Goal: Transaction & Acquisition: Purchase product/service

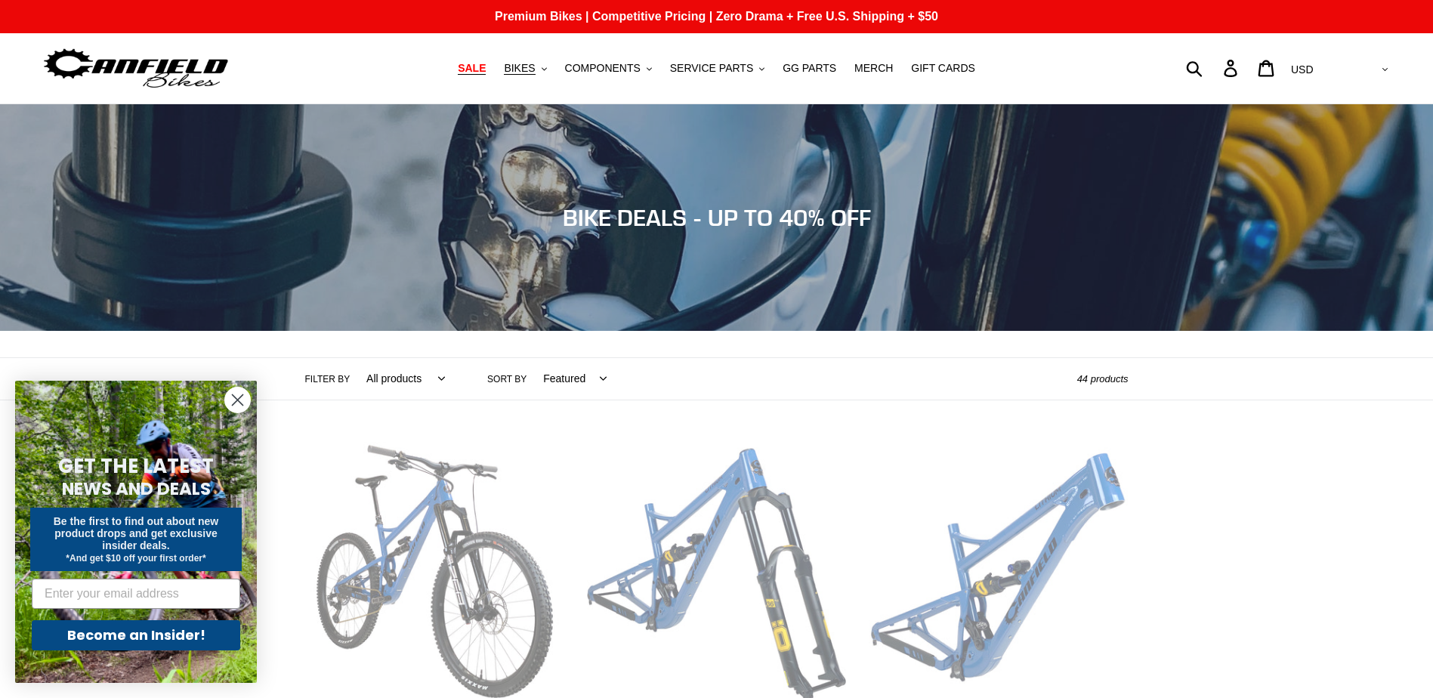
click at [486, 69] on span "SALE" at bounding box center [472, 68] width 28 height 13
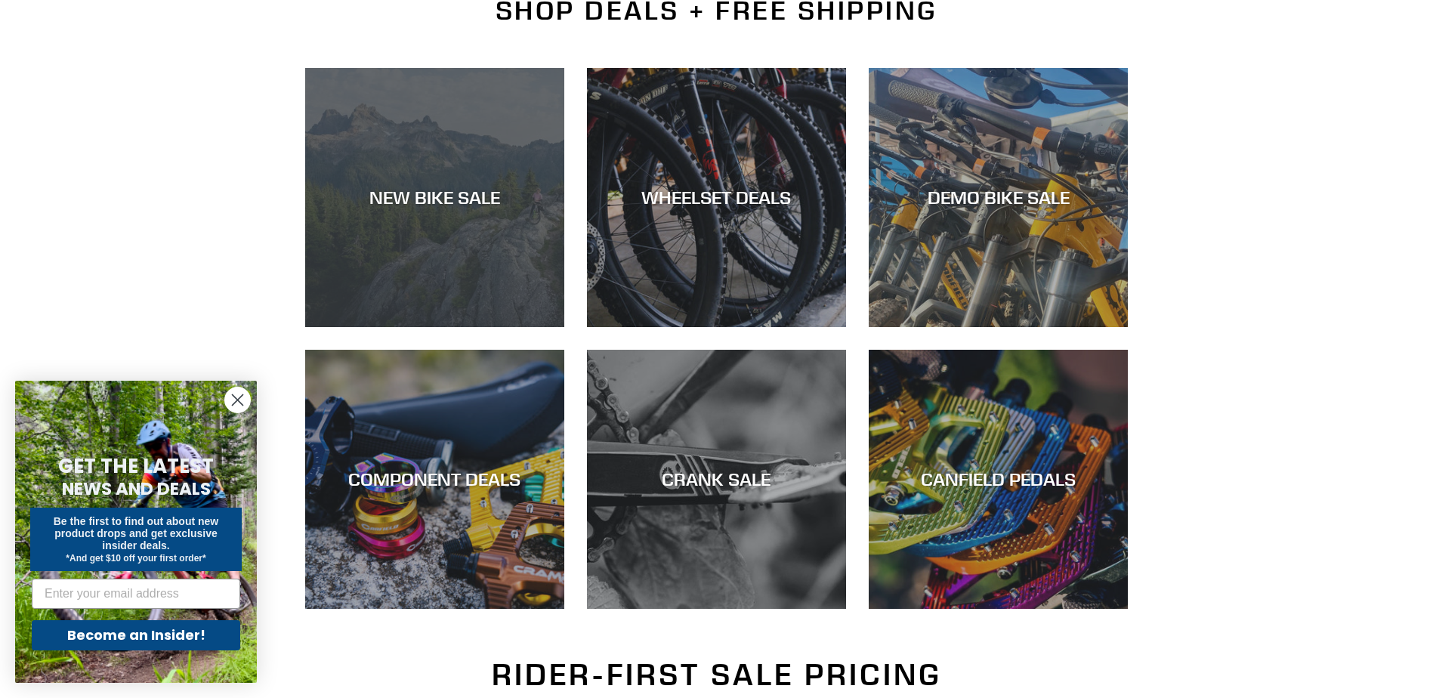
click at [425, 327] on div "NEW BIKE SALE" at bounding box center [434, 327] width 259 height 0
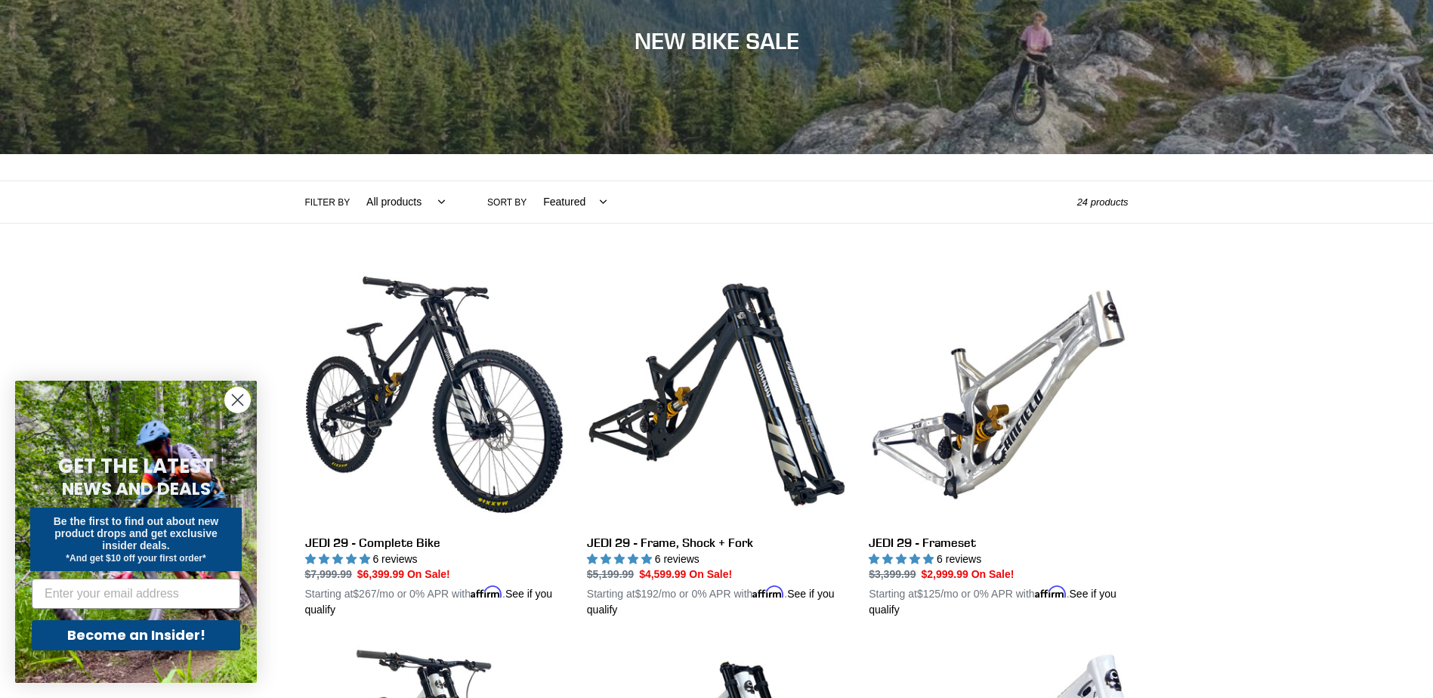
scroll to position [176, 0]
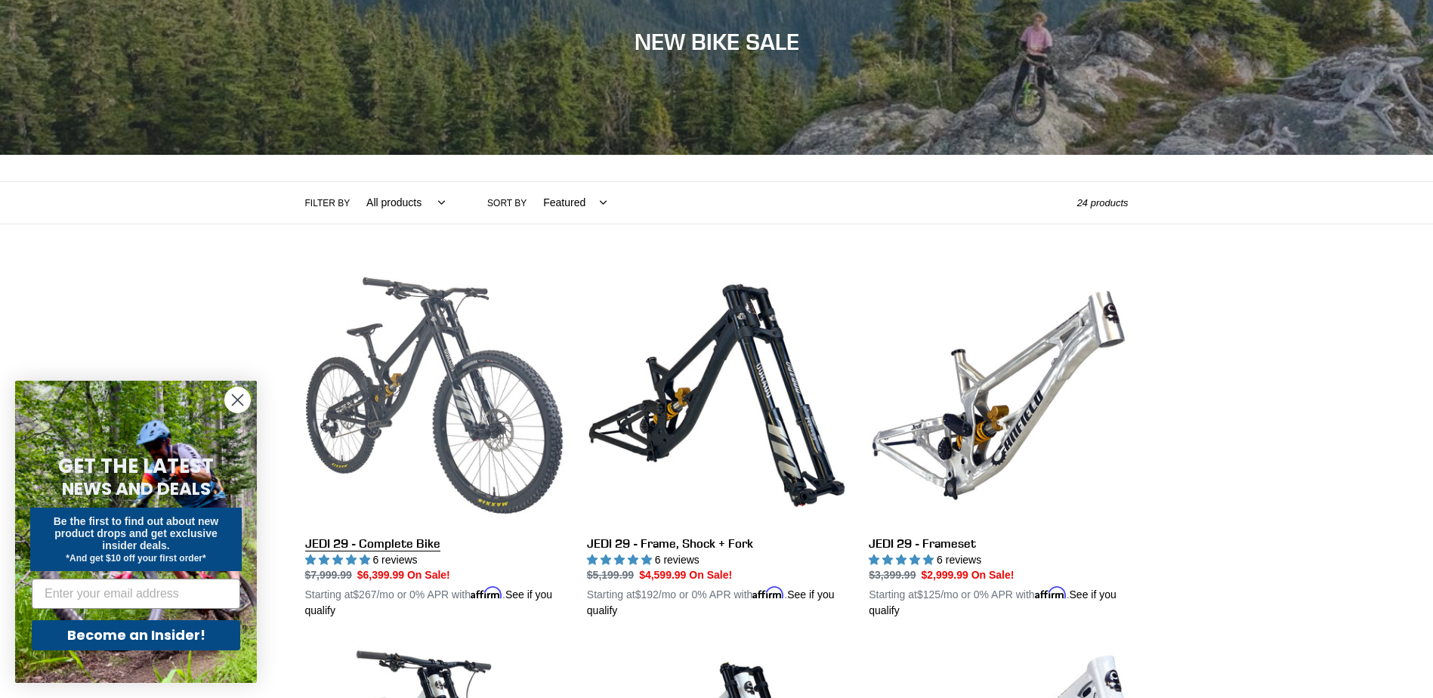
click at [396, 352] on link "JEDI 29 - Complete Bike" at bounding box center [434, 442] width 259 height 353
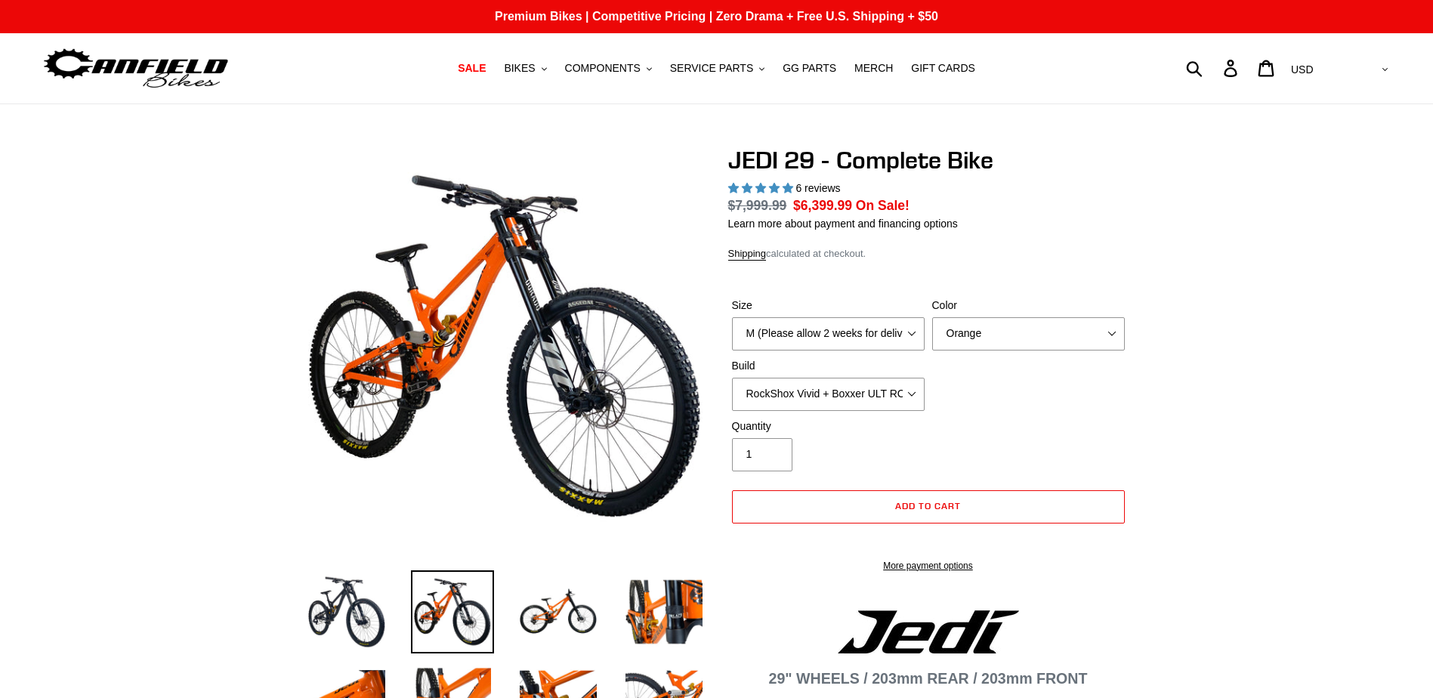
select select "highest-rating"
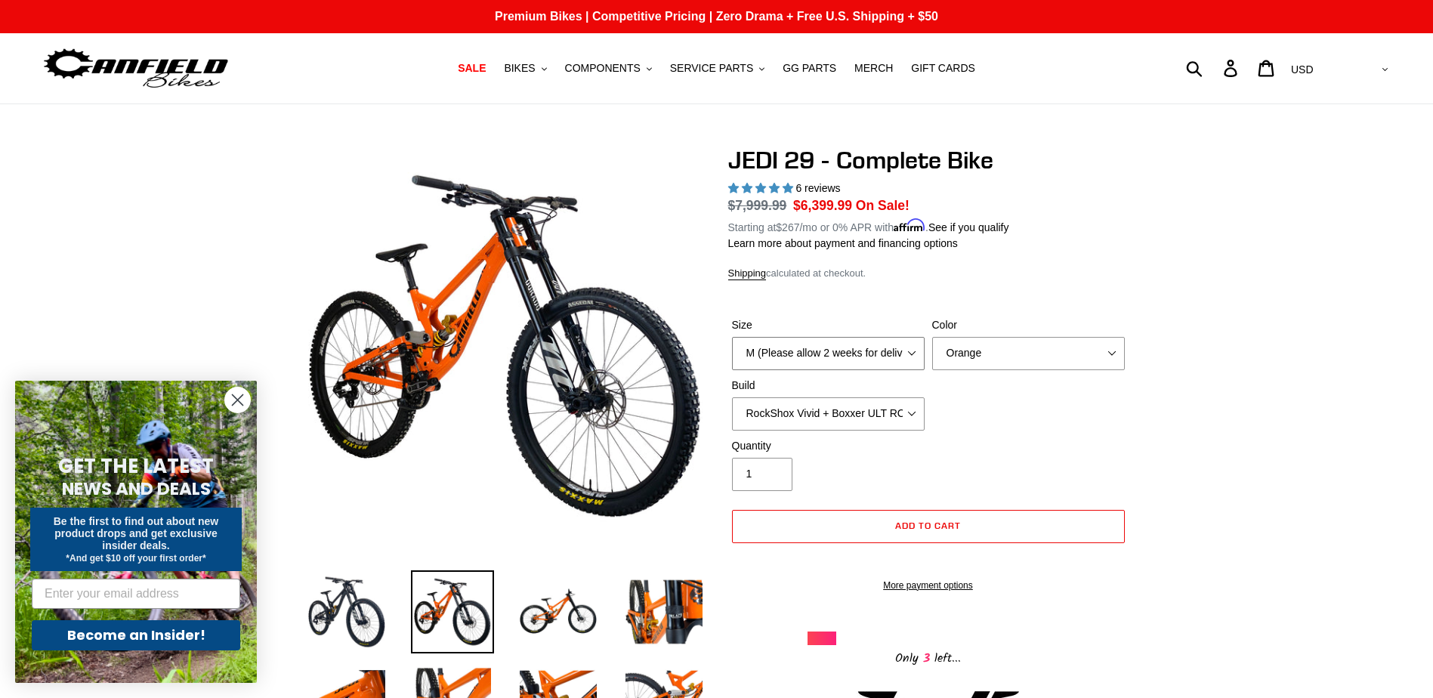
click at [897, 356] on select "M (Please allow 2 weeks for delivery) L (Please allow 2 weeks for delivery) XL …" at bounding box center [828, 353] width 193 height 33
click at [992, 347] on select "Orange Stealth Black Raw" at bounding box center [1028, 353] width 193 height 33
click at [932, 337] on select "Orange Stealth Black Raw" at bounding box center [1028, 353] width 193 height 33
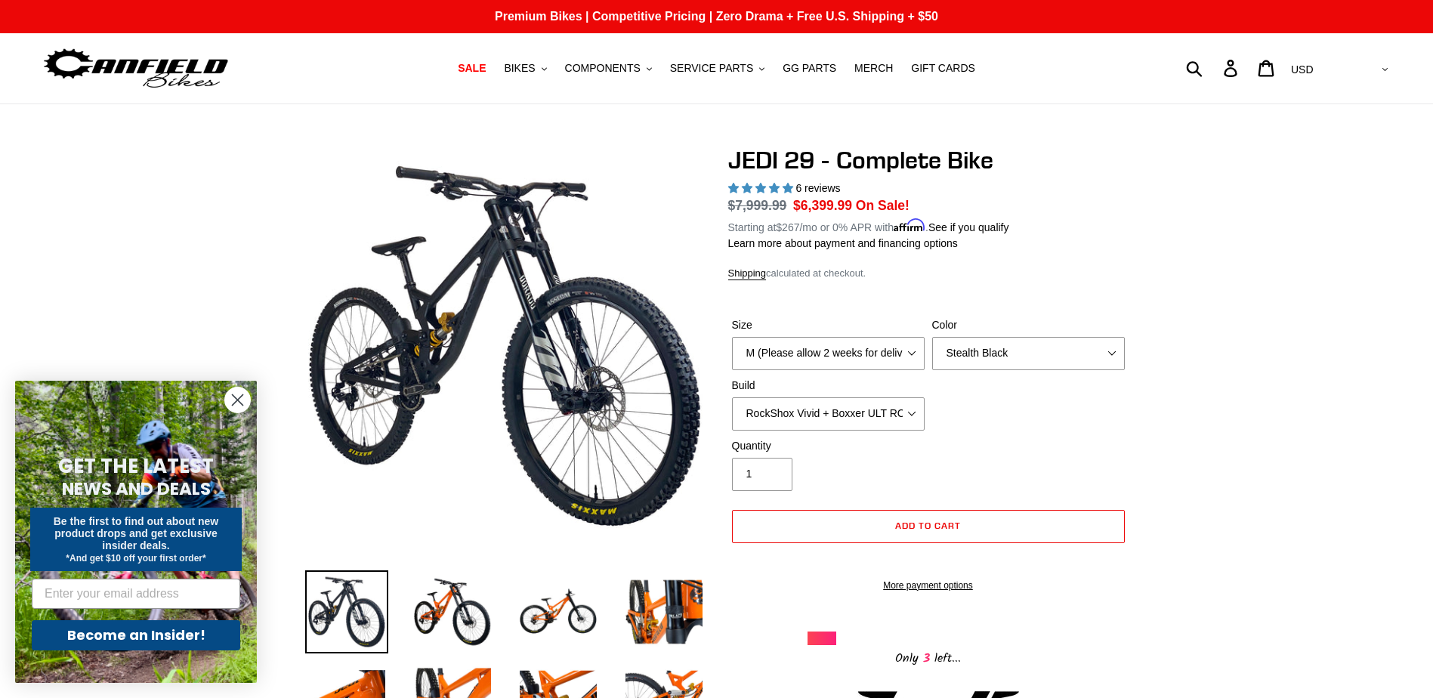
click at [1013, 331] on label "Color" at bounding box center [1028, 325] width 193 height 16
click at [1013, 337] on select "Orange Stealth Black Raw" at bounding box center [1028, 353] width 193 height 33
click at [1002, 360] on select "Orange Stealth Black Raw" at bounding box center [1028, 353] width 193 height 33
click at [932, 337] on select "Orange Stealth Black Raw" at bounding box center [1028, 353] width 193 height 33
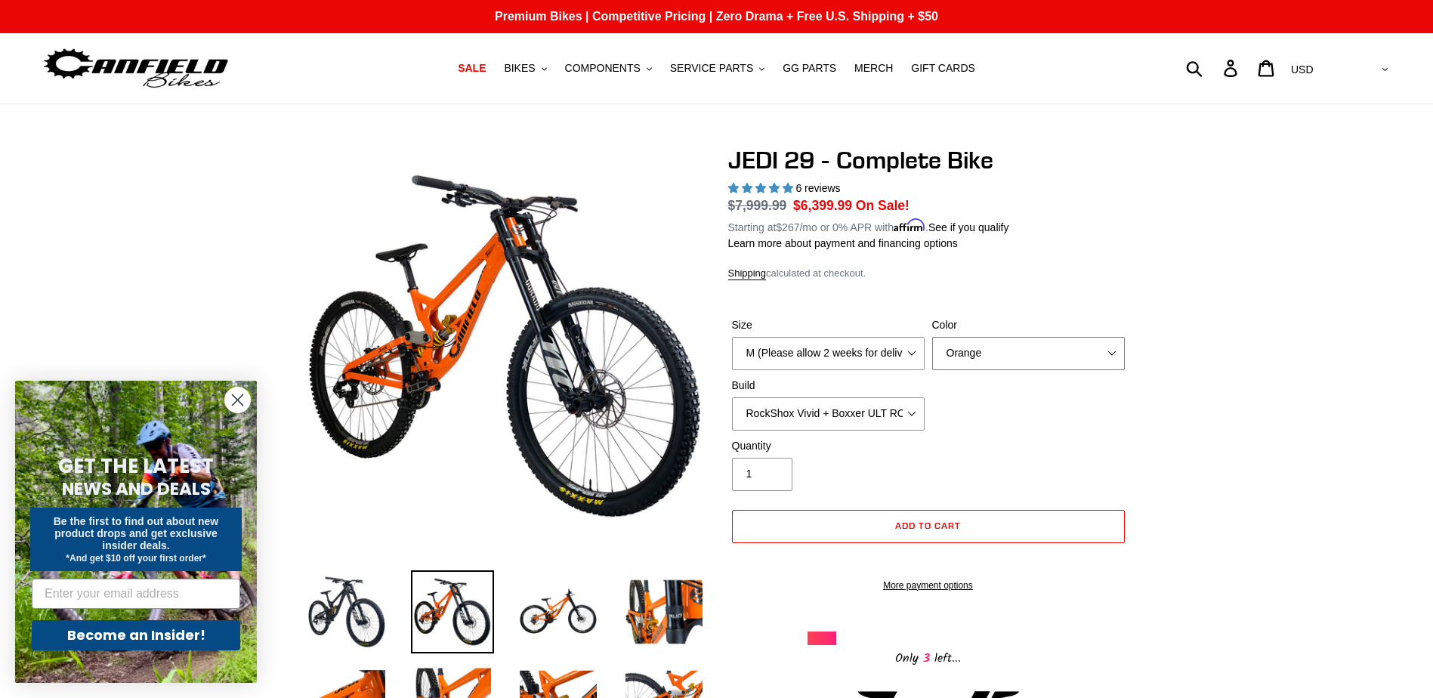
click at [1006, 341] on select "Orange Stealth Black Raw" at bounding box center [1028, 353] width 193 height 33
click at [932, 337] on select "Orange Stealth Black Raw" at bounding box center [1028, 353] width 193 height 33
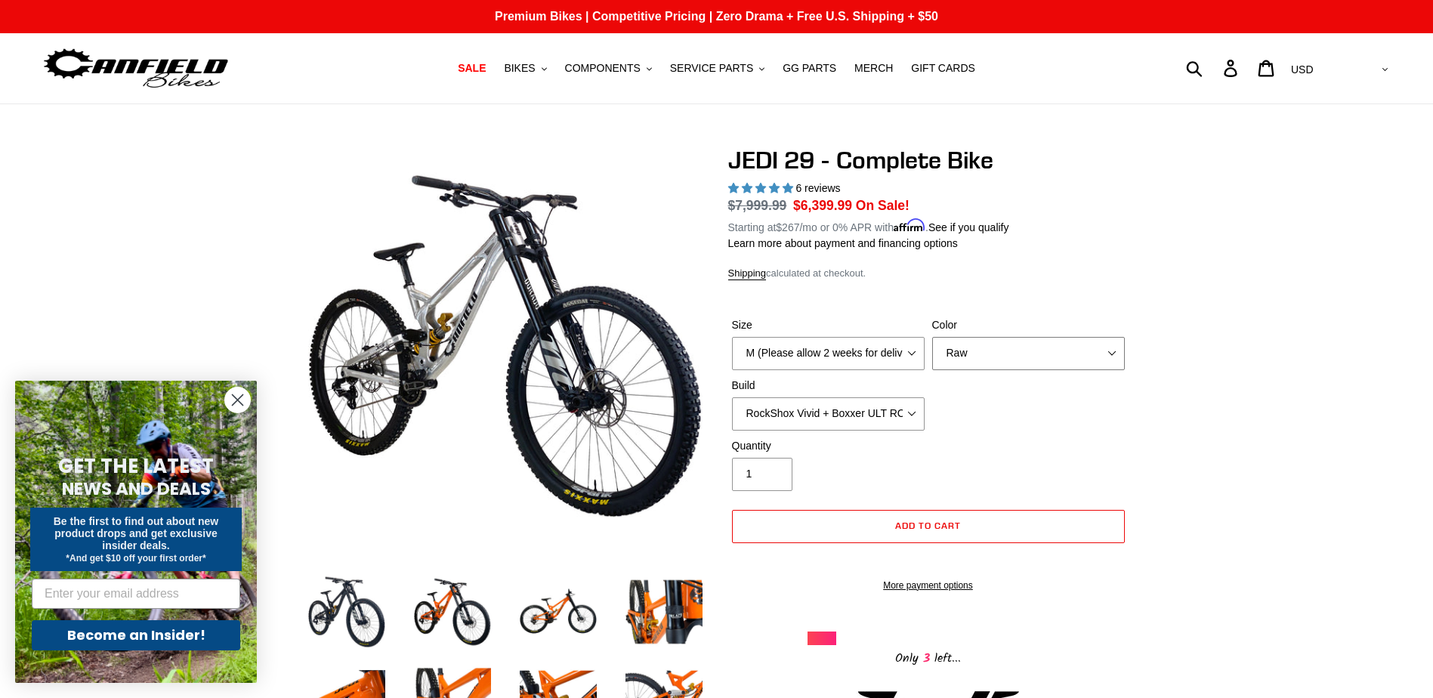
click at [1053, 344] on select "Orange Stealth Black Raw" at bounding box center [1028, 353] width 193 height 33
click at [932, 337] on select "Orange Stealth Black Raw" at bounding box center [1028, 353] width 193 height 33
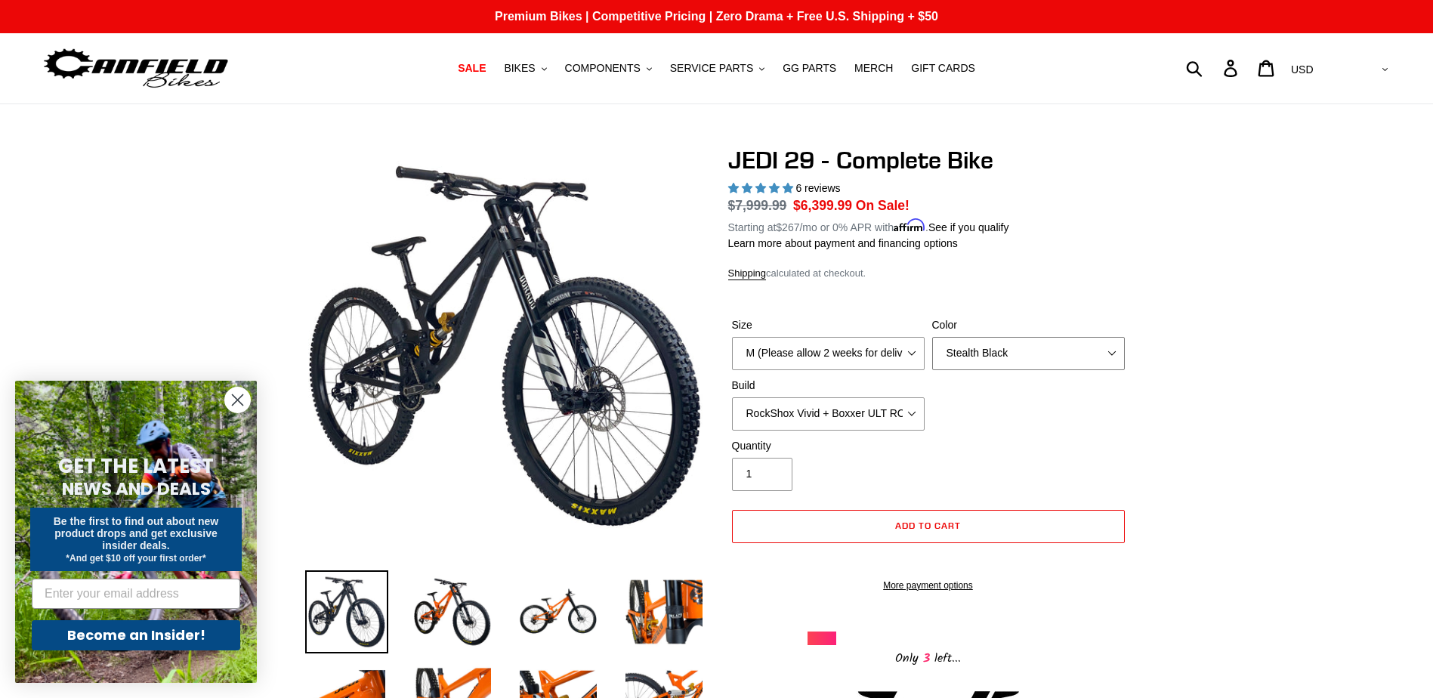
click at [1047, 343] on select "Orange Stealth Black Raw" at bounding box center [1028, 353] width 193 height 33
select select "Raw"
click at [932, 337] on select "Orange Stealth Black Raw" at bounding box center [1028, 353] width 193 height 33
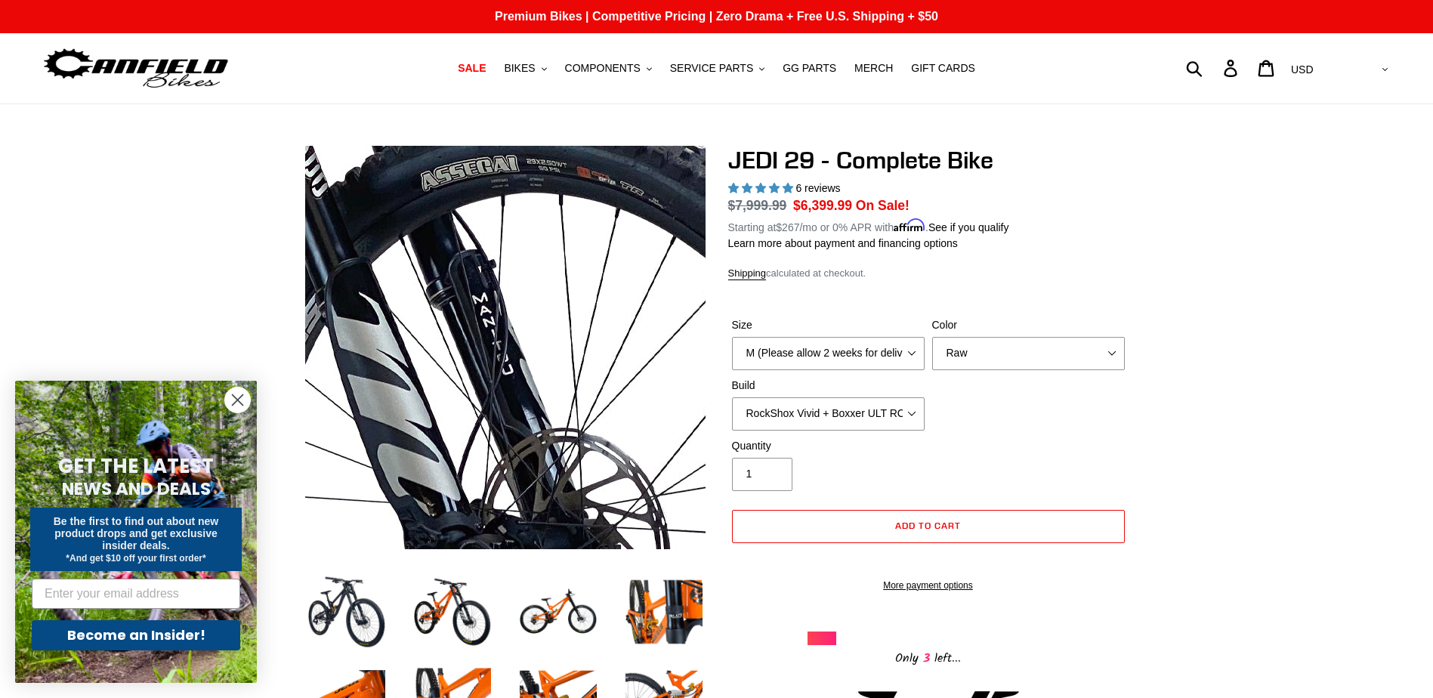
click at [613, 350] on img at bounding box center [194, 339] width 1547 height 1547
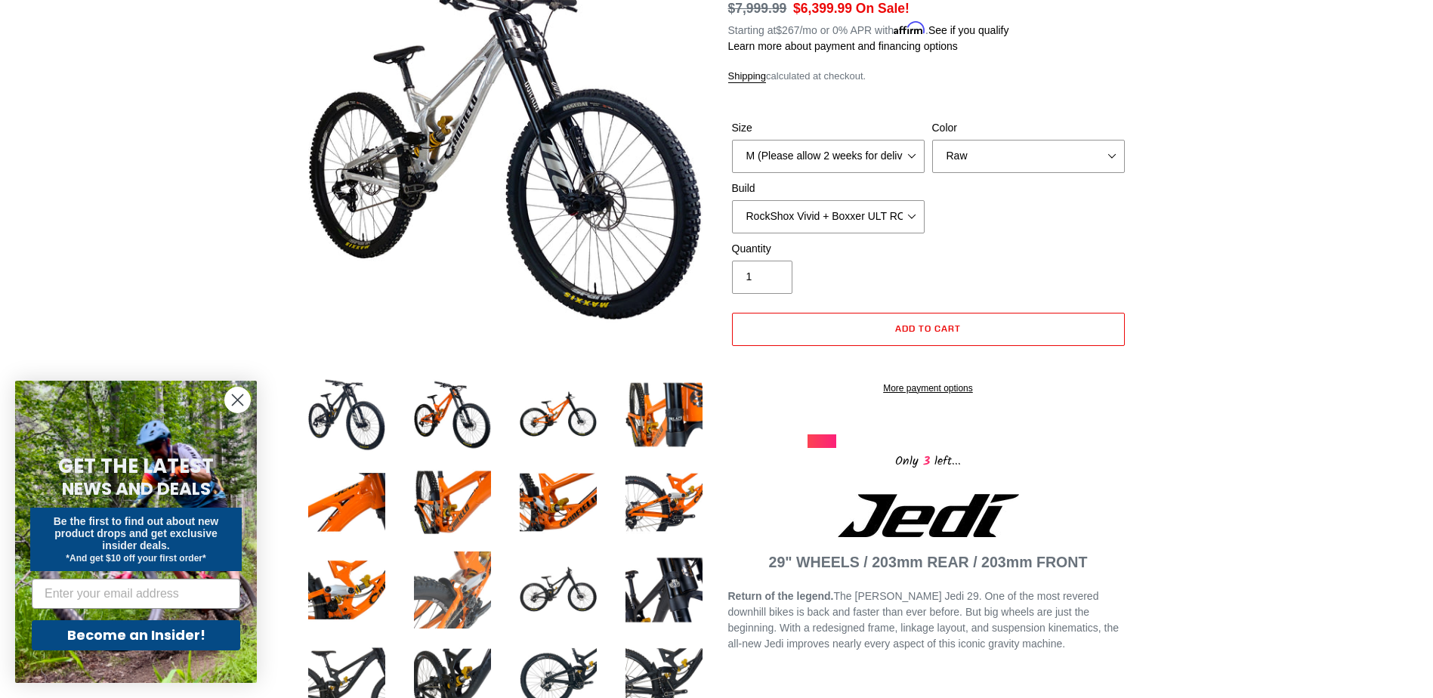
scroll to position [277, 0]
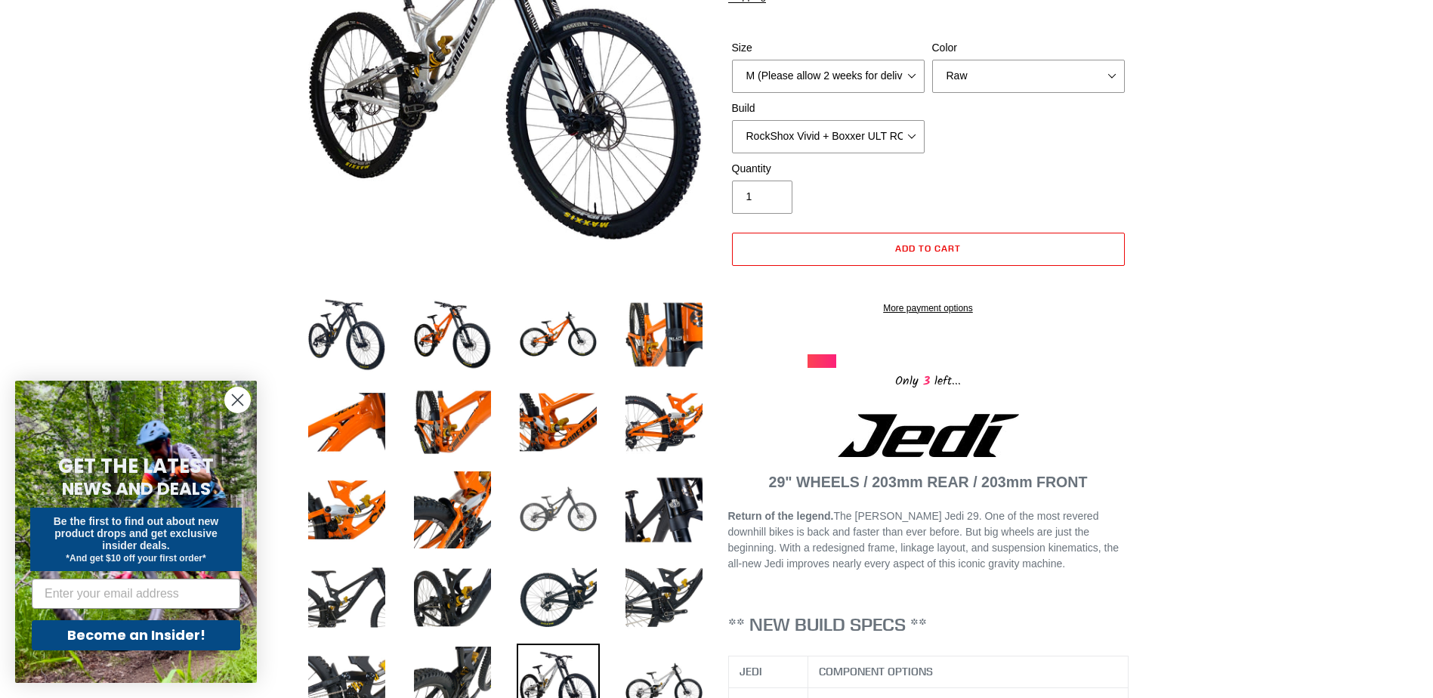
click at [573, 517] on img at bounding box center [558, 509] width 83 height 83
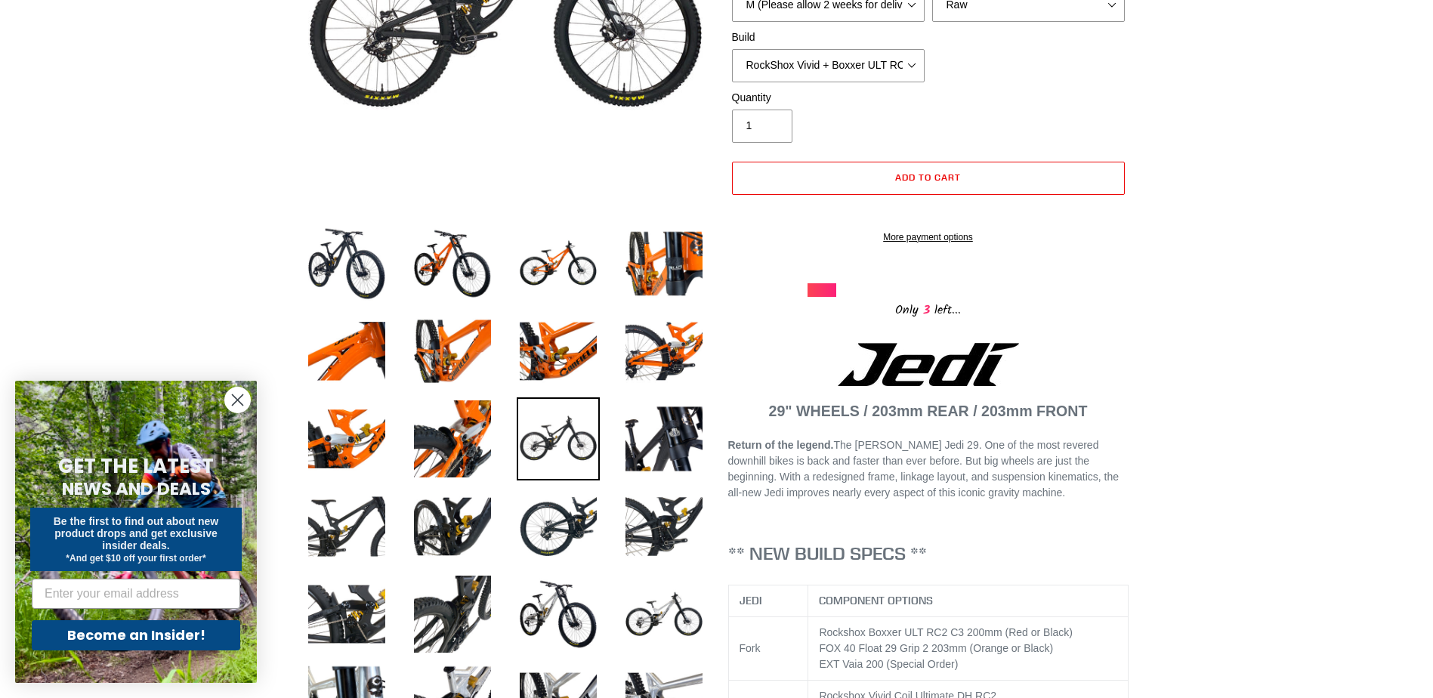
scroll to position [353, 0]
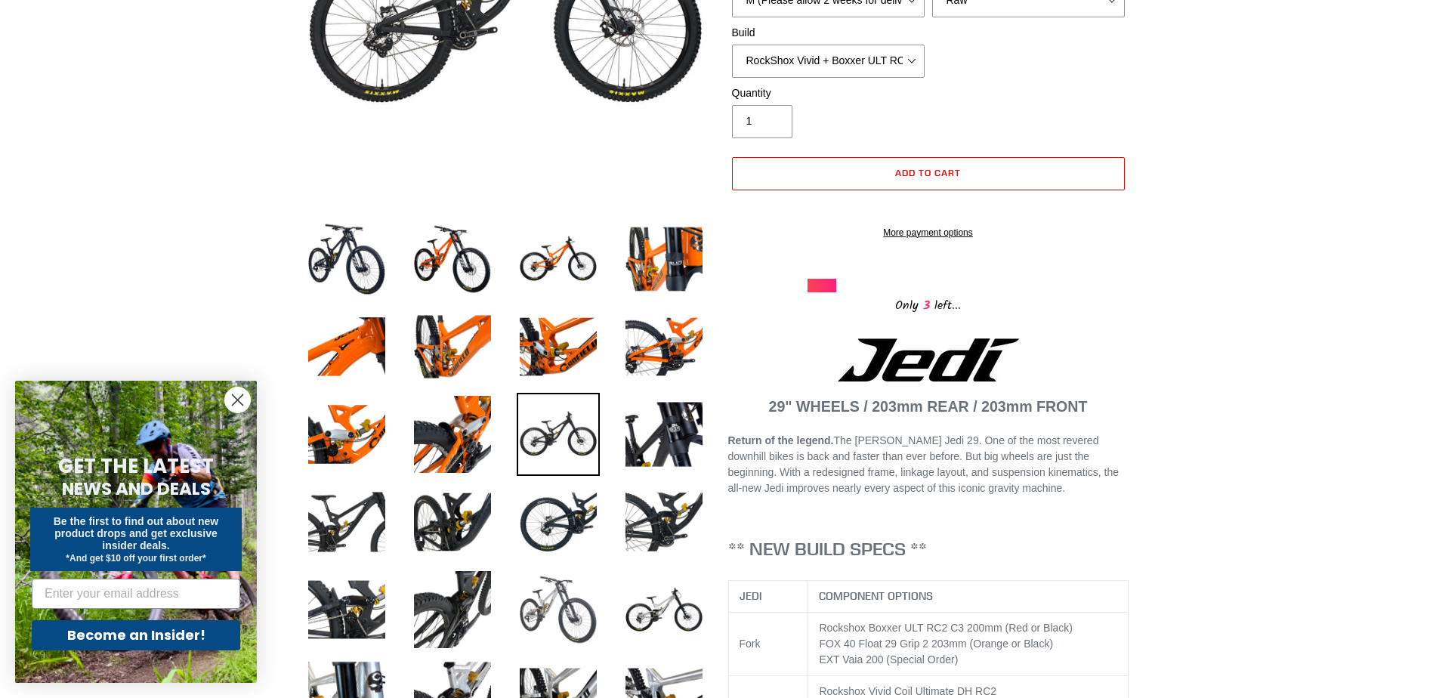
click at [560, 618] on img at bounding box center [558, 609] width 83 height 83
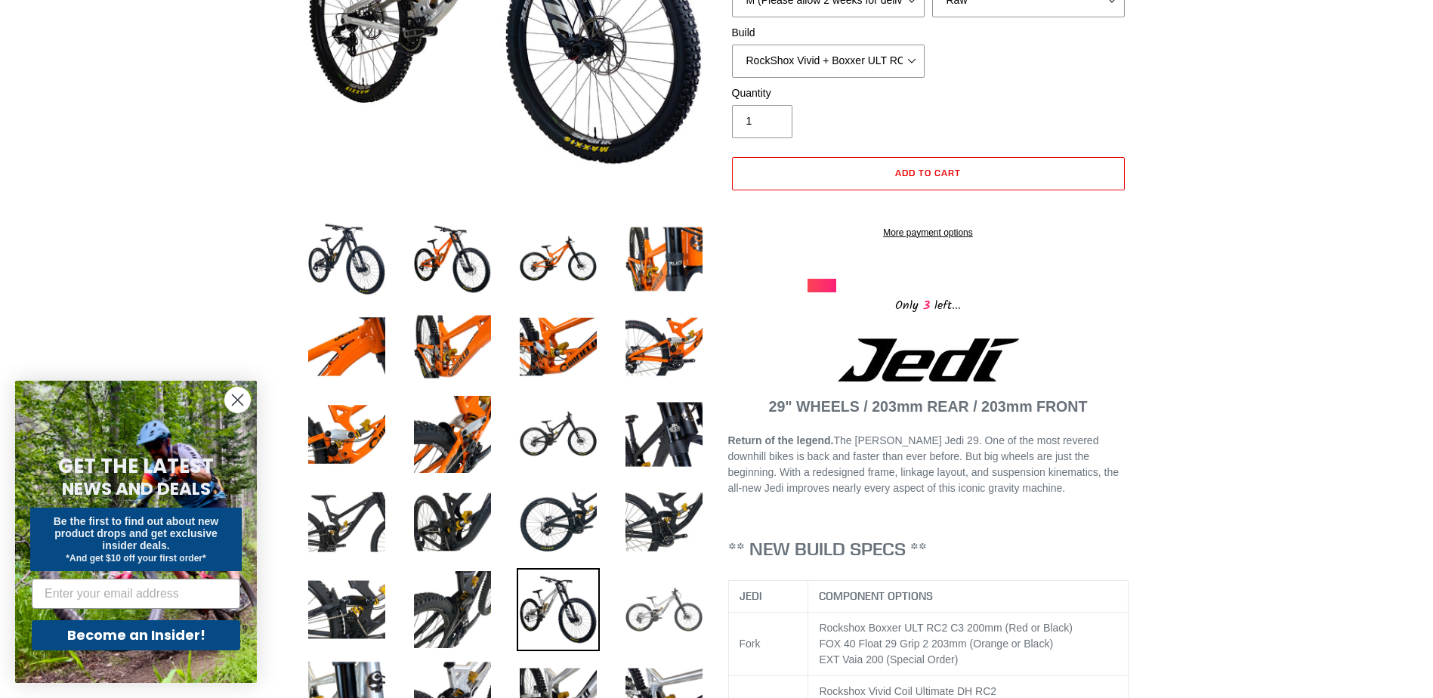
click at [672, 606] on img at bounding box center [663, 609] width 83 height 83
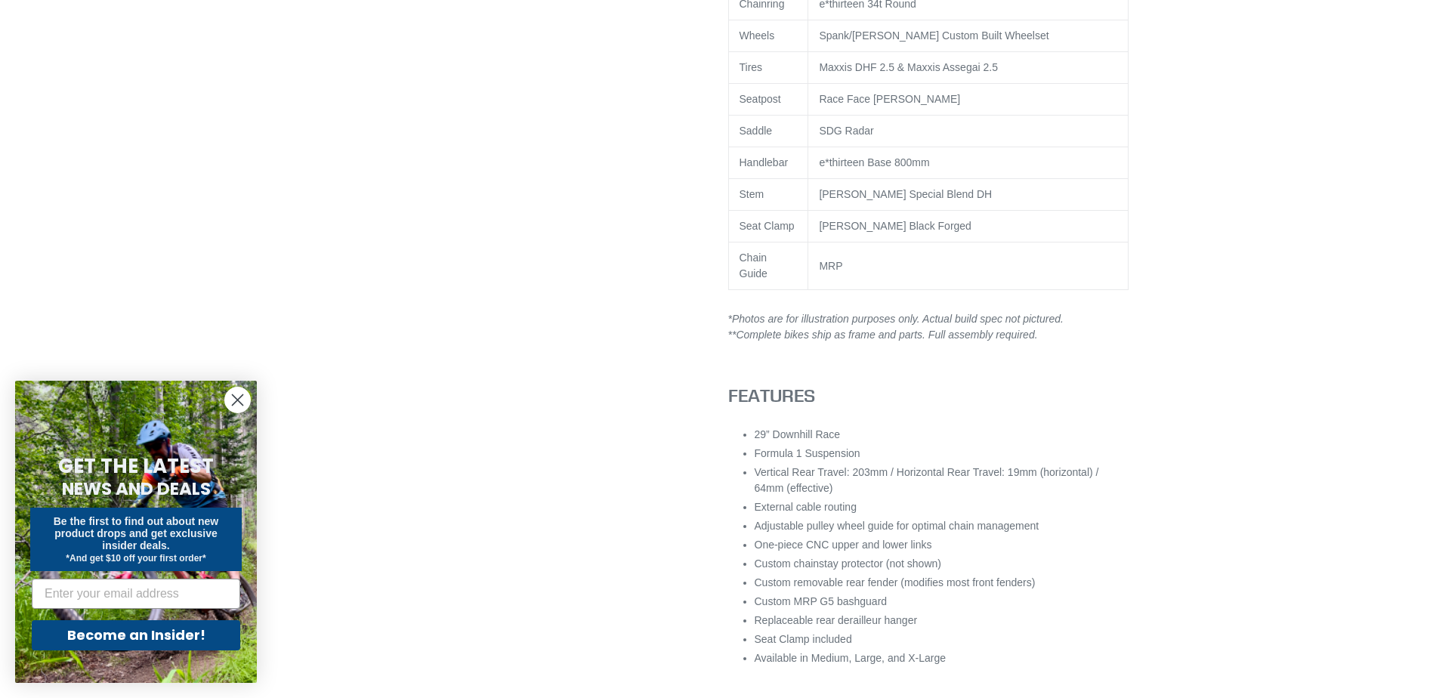
scroll to position [1259, 0]
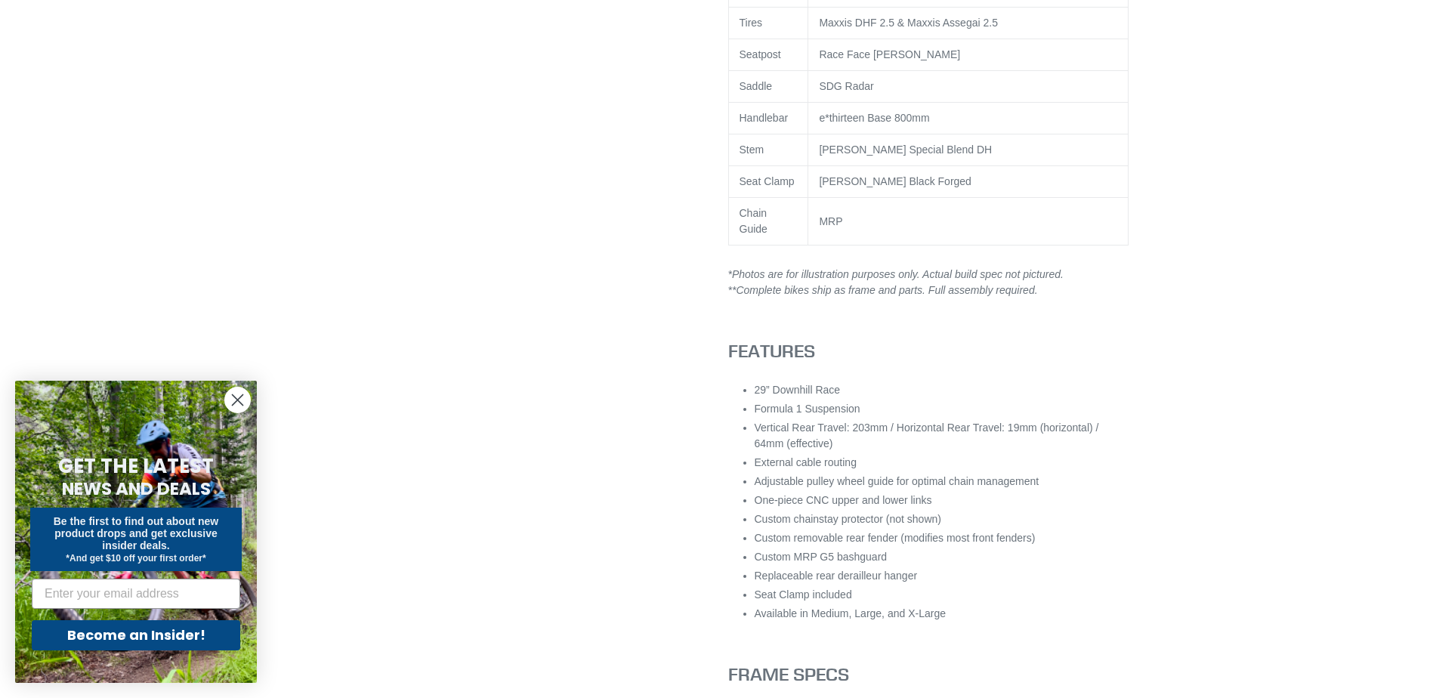
click at [231, 400] on circle "Close dialog" at bounding box center [237, 399] width 25 height 25
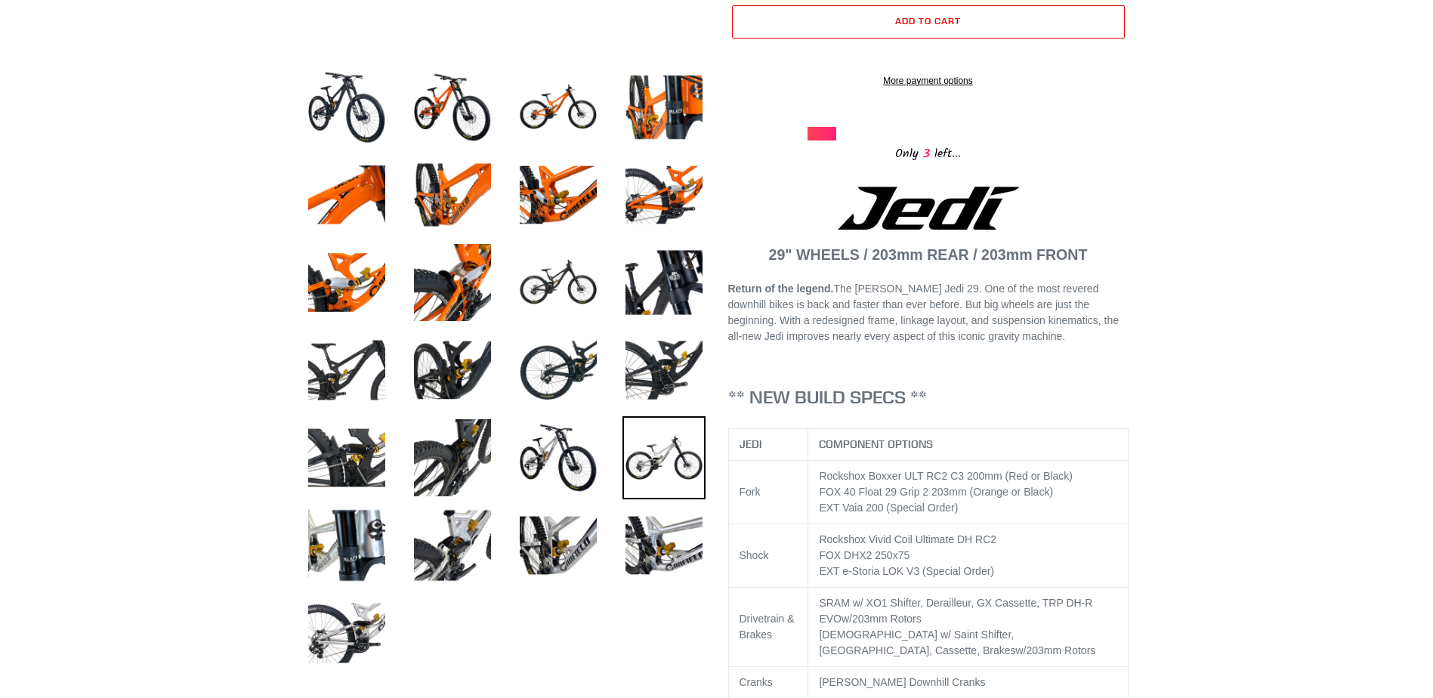
scroll to position [504, 0]
